Goal: Transaction & Acquisition: Purchase product/service

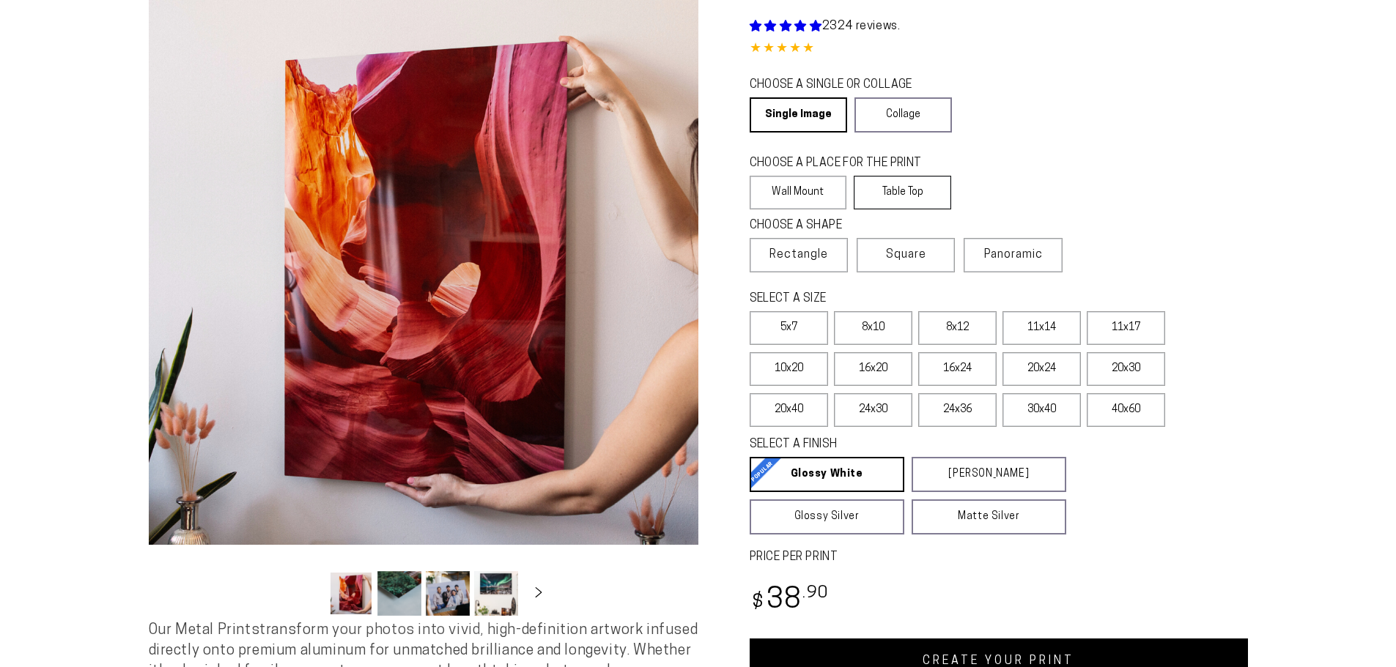
scroll to position [293, 0]
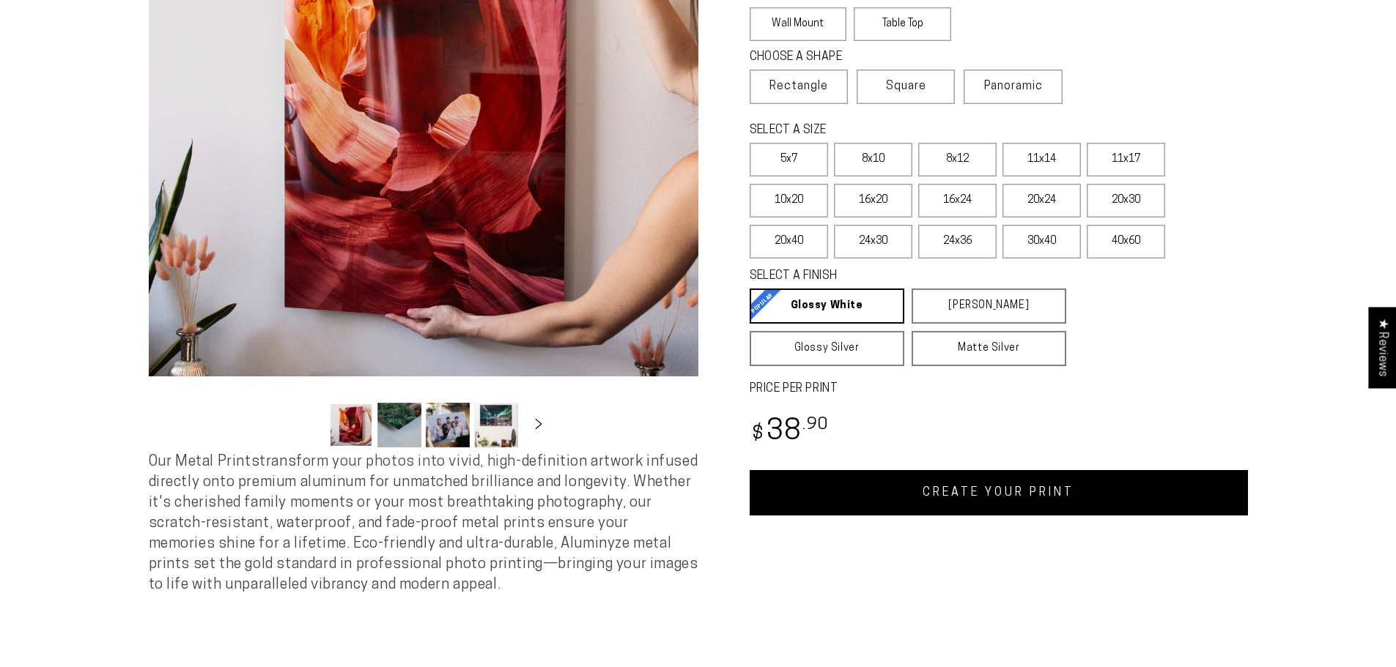
select select "**********"
click at [1002, 491] on link "CREATE YOUR PRINT" at bounding box center [998, 492] width 498 height 45
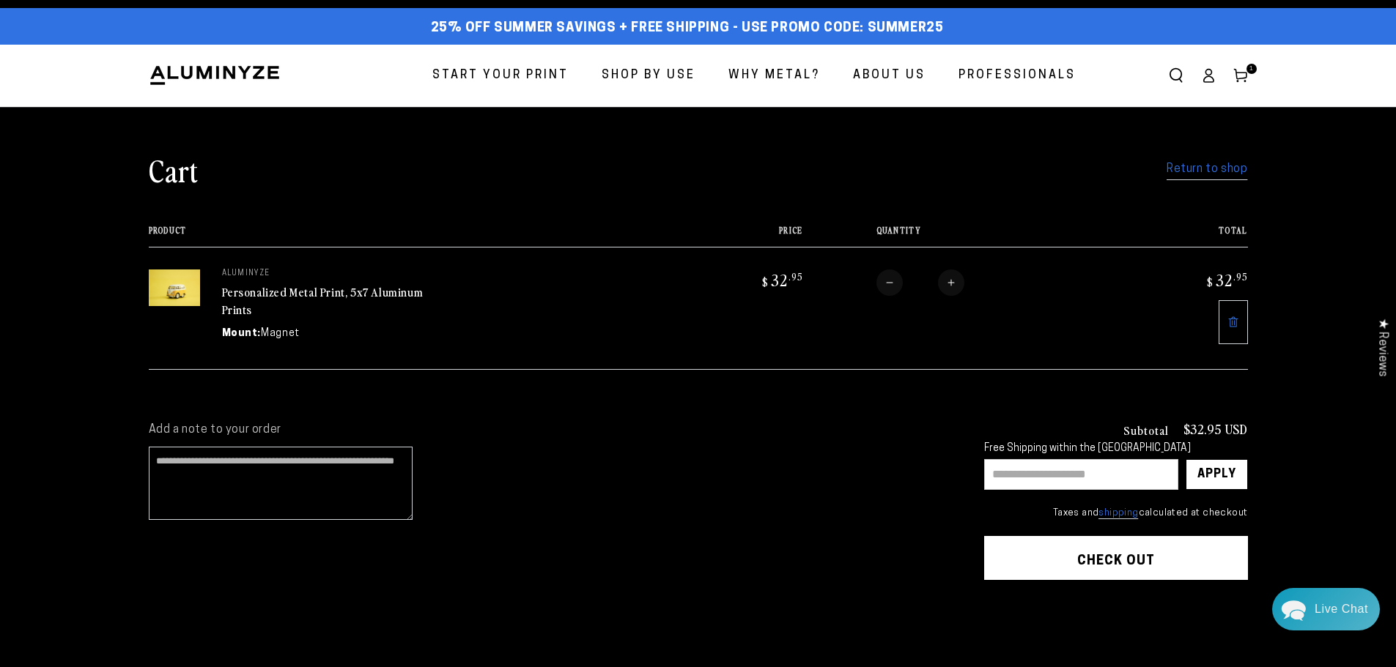
click at [1130, 567] on button "Check out" at bounding box center [1116, 558] width 264 height 44
